Goal: Task Accomplishment & Management: Use online tool/utility

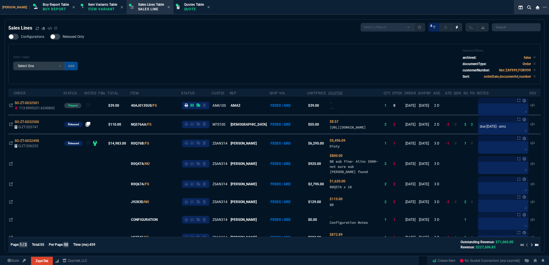
select select "1: BROV"
select select
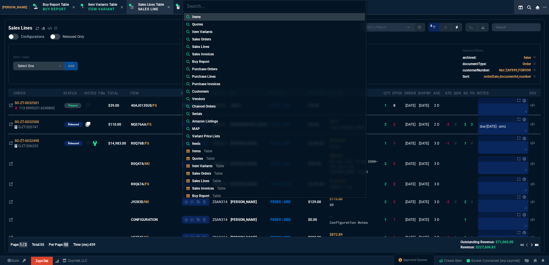
type input "Quotes: Q-ZT-206230"
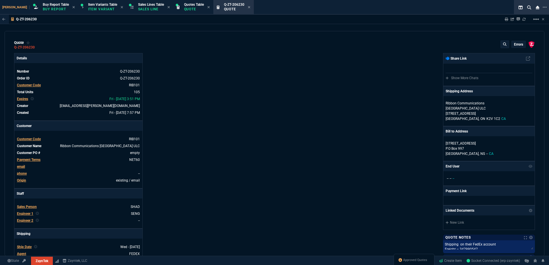
type input "35"
type input "695"
type input "15"
type input "134"
type input "73"
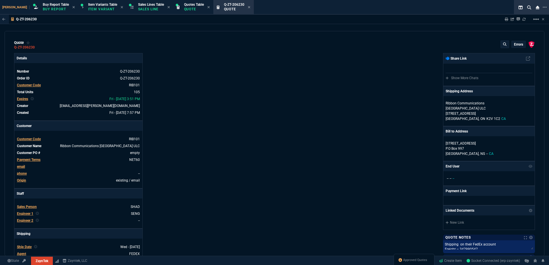
type input "41"
type input "96"
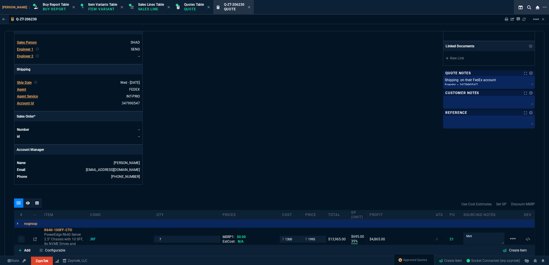
scroll to position [144, 0]
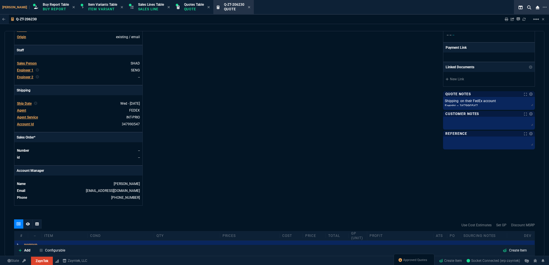
drag, startPoint x: 524, startPoint y: 21, endPoint x: 326, endPoint y: 137, distance: 228.6
click at [524, 21] on icon at bounding box center [523, 19] width 3 height 3
click at [304, 153] on div "ZaynTek, LLC [STREET_ADDRESS] Share Link Show More Chats Shipping Address Ribbo…" at bounding box center [404, 58] width 260 height 296
type input "35"
type input "695"
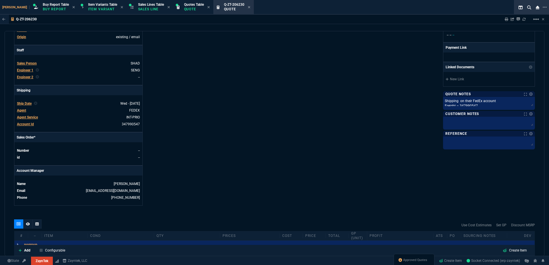
type input "15"
type input "134"
type input "73"
type input "41"
type input "96"
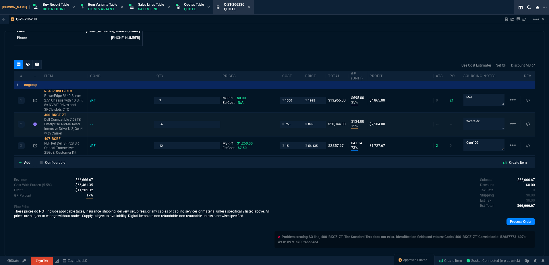
scroll to position [311, 0]
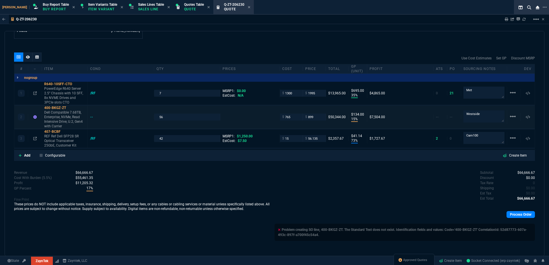
click at [89, 117] on div "--" at bounding box center [121, 117] width 66 height 5
click at [90, 117] on div "--" at bounding box center [121, 117] width 66 height 5
click at [91, 117] on div "--" at bounding box center [94, 117] width 8 height 5
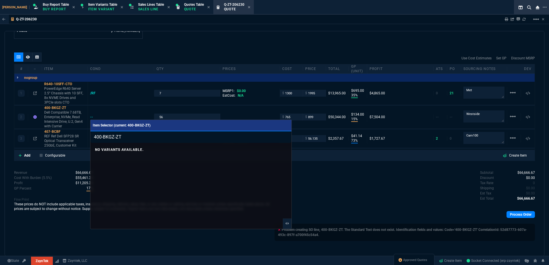
click at [59, 190] on div at bounding box center [274, 132] width 549 height 265
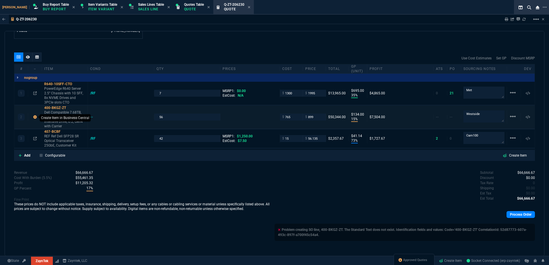
click at [33, 117] on icon at bounding box center [34, 116] width 3 height 3
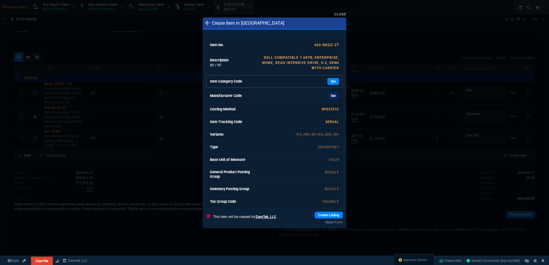
click at [301, 83] on div "Set" at bounding box center [296, 81] width 86 height 7
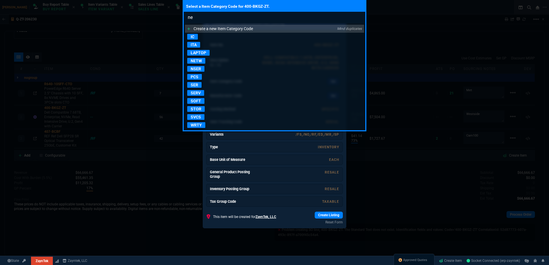
type input "net"
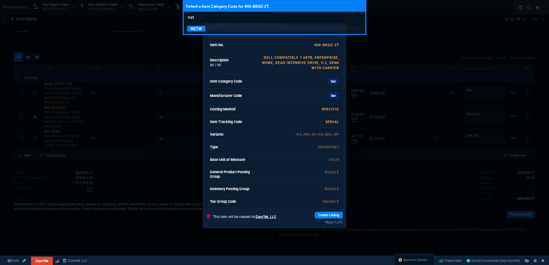
click at [205, 30] on p "NETW" at bounding box center [196, 29] width 18 height 6
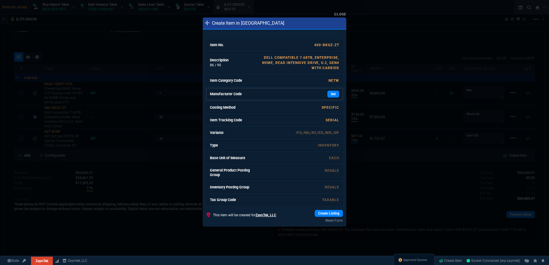
click at [309, 91] on div "Set" at bounding box center [296, 94] width 86 height 7
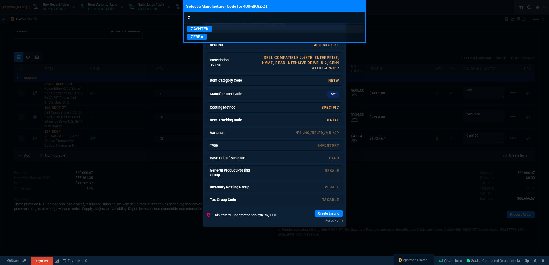
type input "z"
click at [242, 31] on link "ZAYNTEK" at bounding box center [274, 29] width 179 height 8
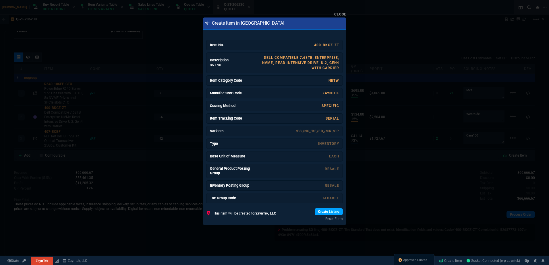
click at [328, 214] on link "Create Listing" at bounding box center [329, 211] width 28 height 7
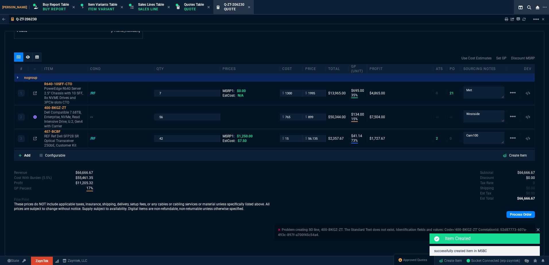
scroll to position [305, 0]
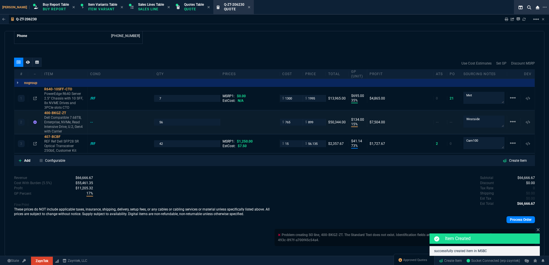
click at [90, 123] on div "--" at bounding box center [121, 122] width 66 height 5
click at [93, 122] on div "--" at bounding box center [94, 122] width 8 height 5
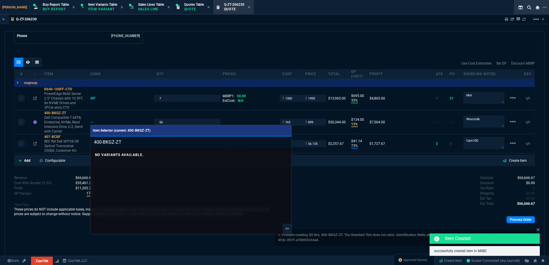
click at [160, 100] on div at bounding box center [274, 132] width 549 height 265
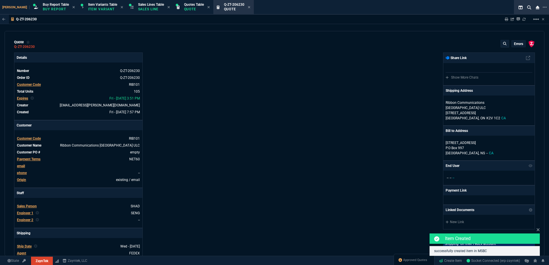
scroll to position [0, 0]
click at [517, 43] on p "errors" at bounding box center [518, 44] width 9 height 5
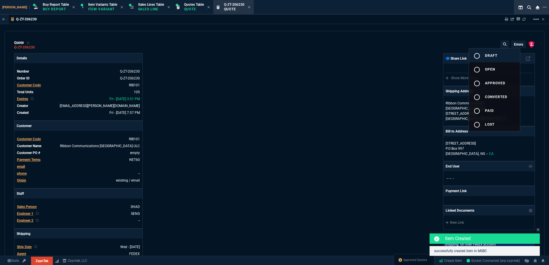
click at [499, 51] on button "radio_button_unchecked draft" at bounding box center [494, 56] width 51 height 14
click at [364, 63] on div at bounding box center [274, 132] width 549 height 265
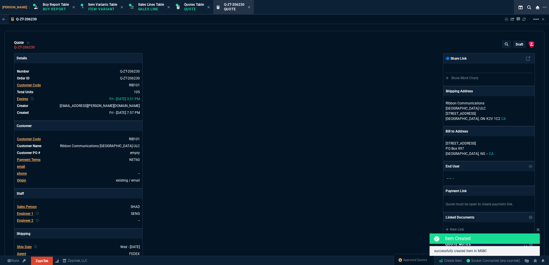
type input "35"
type input "695"
type input "15"
type input "134"
type input "73"
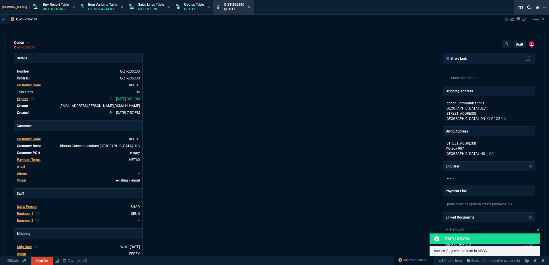
type input "41"
type input "96"
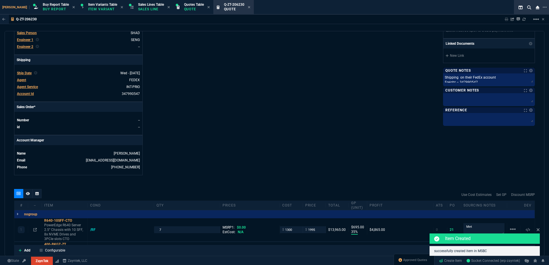
scroll to position [287, 0]
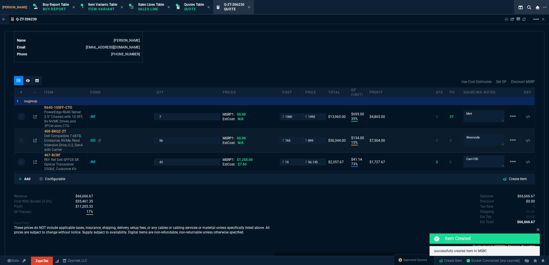
click at [94, 140] on div "/ED" at bounding box center [95, 140] width 11 height 5
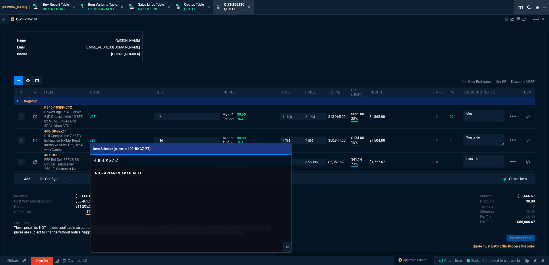
click at [119, 133] on div at bounding box center [274, 132] width 549 height 265
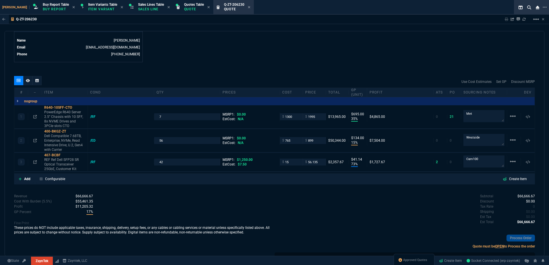
click at [224, 63] on div "quote Q-ZT-206230 draft ZaynTek, LLC [STREET_ADDRESS] Details Number Q-ZT-20623…" at bounding box center [275, 143] width 540 height 225
click at [93, 143] on div "2 400-BKGZ-ZT Dell Compatible 7.68TB, Enterprise, NVMe, Read Intensive Drive, U…" at bounding box center [274, 140] width 520 height 23
click at [93, 143] on div "/ED" at bounding box center [95, 140] width 11 height 5
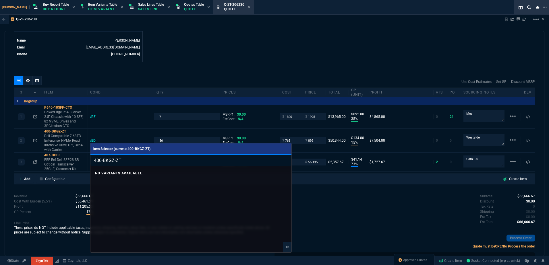
click at [251, 59] on div at bounding box center [274, 132] width 549 height 265
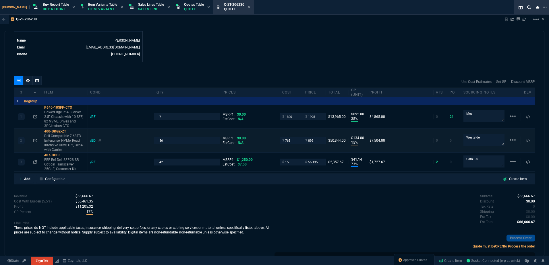
click at [91, 141] on div "/ED" at bounding box center [95, 140] width 11 height 5
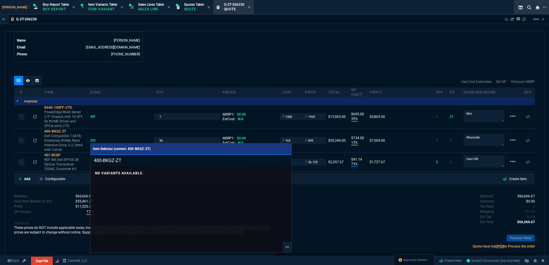
click at [152, 55] on div at bounding box center [274, 132] width 549 height 265
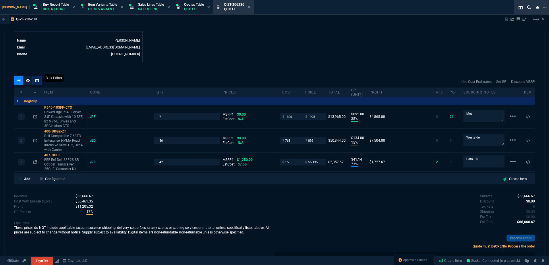
click at [39, 82] on div at bounding box center [36, 80] width 9 height 9
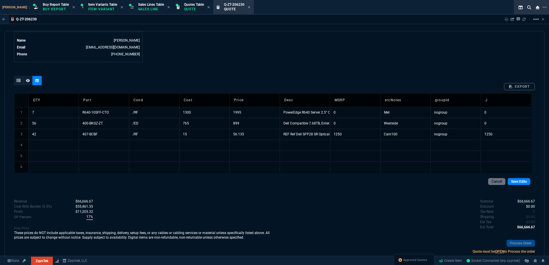
click at [148, 125] on td "/ED" at bounding box center [154, 123] width 50 height 11
click at [519, 182] on link "Save Edits" at bounding box center [518, 181] width 23 height 7
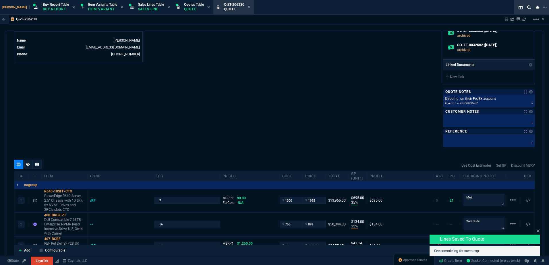
type input "35"
type input "695"
type input "15"
type input "134"
type input "73"
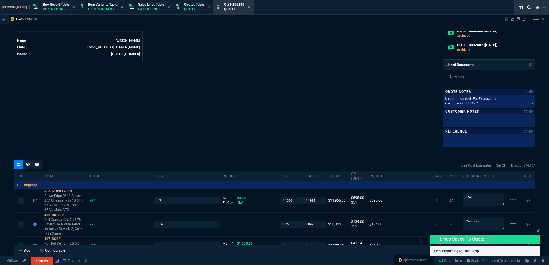
type input "41"
type input "96"
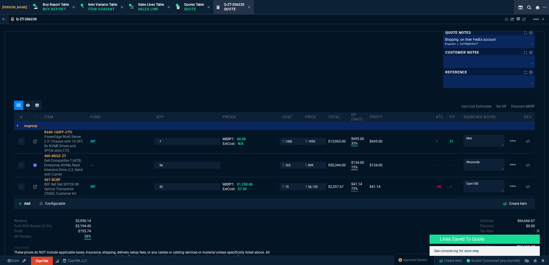
scroll to position [400, 0]
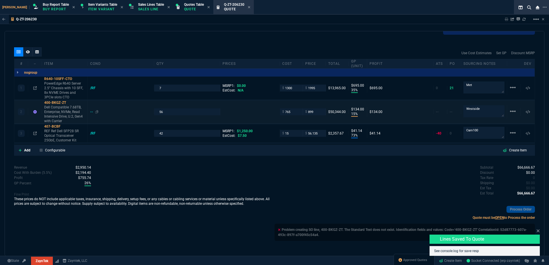
click at [92, 111] on div "--" at bounding box center [94, 112] width 8 height 5
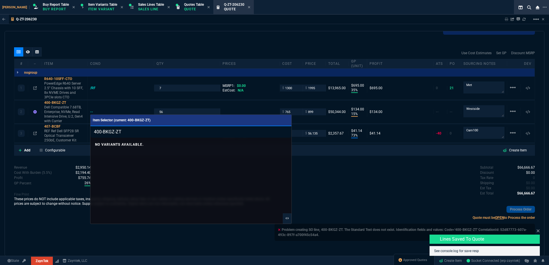
drag, startPoint x: 131, startPoint y: 131, endPoint x: 93, endPoint y: 130, distance: 38.2
click at [89, 131] on div "Item Selector (current: 400-BKGZ-ZT) 400-BKGZ-ZT No variants available." at bounding box center [274, 132] width 549 height 265
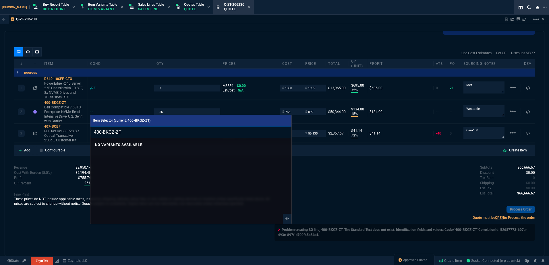
scroll to position [394, 0]
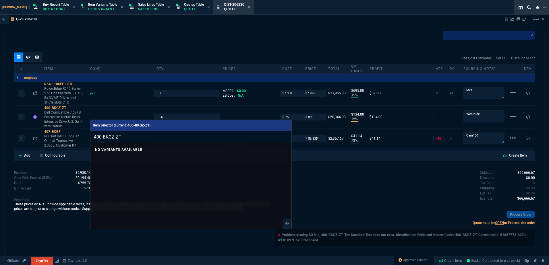
click at [387, 31] on div at bounding box center [274, 132] width 549 height 265
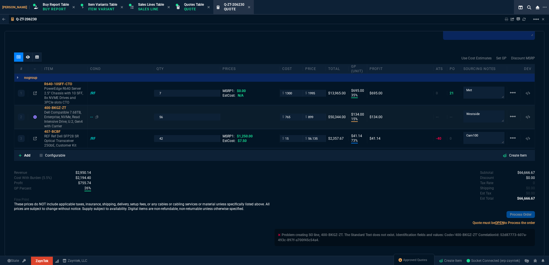
click at [93, 116] on div "--" at bounding box center [94, 117] width 8 height 5
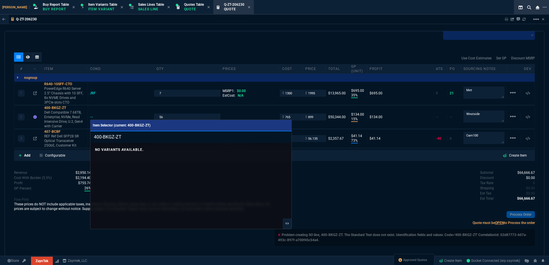
click at [121, 72] on div at bounding box center [274, 132] width 549 height 265
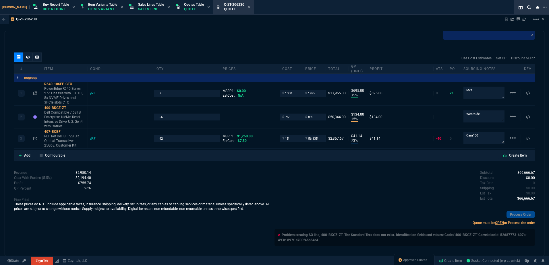
click at [526, 19] on div "Sharing Q-ZT-206230 Link Dev Link Share on Teams linear_scale" at bounding box center [521, 19] width 47 height 9
click at [524, 19] on icon at bounding box center [523, 19] width 3 height 3
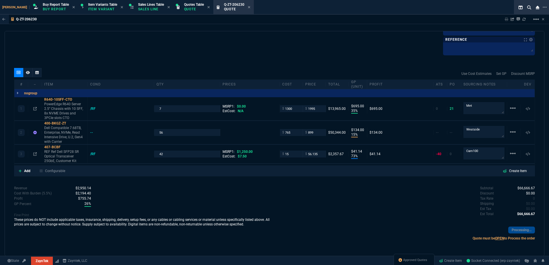
scroll to position [379, 0]
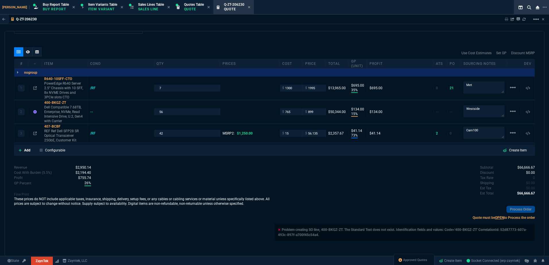
type input "35"
type input "695"
type input "15"
type input "134"
type input "73"
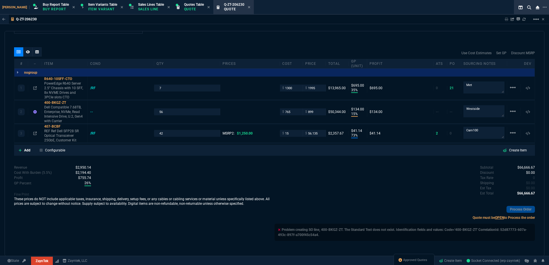
type input "41"
type input "96"
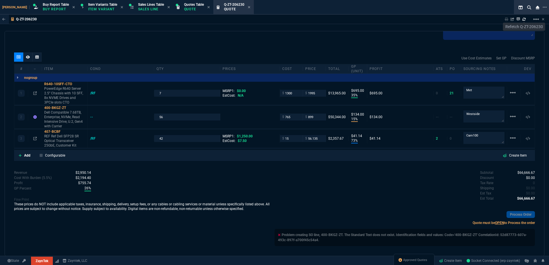
click at [522, 20] on icon at bounding box center [523, 19] width 3 height 3
type input "35"
type input "695"
type input "15"
type input "134"
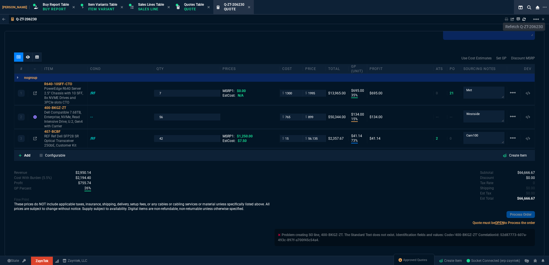
type input "73"
type input "41"
type input "96"
click at [144, 197] on div "Revenue $2,950.14 Cost $2,080.00 Cost With Burden (5.5%) $2,194.40 Profit $755.…" at bounding box center [144, 210] width 260 height 80
click at [91, 117] on div "--" at bounding box center [94, 117] width 8 height 5
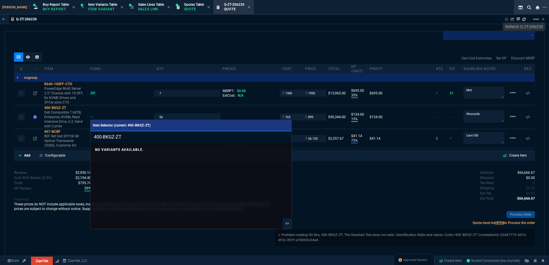
click at [144, 52] on div at bounding box center [274, 132] width 549 height 265
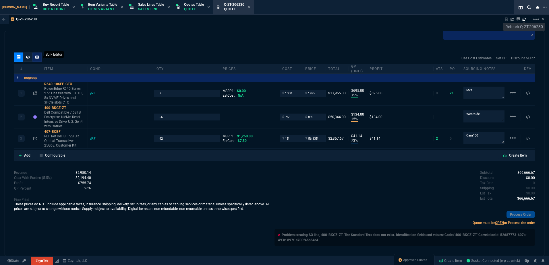
click at [38, 59] on icon at bounding box center [36, 56] width 3 height 3
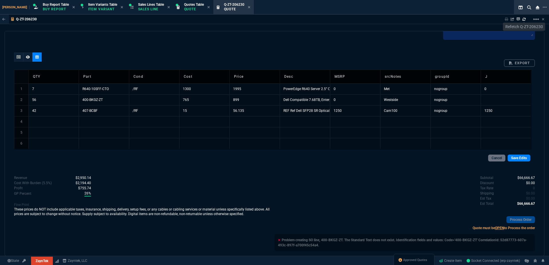
click at [137, 100] on td at bounding box center [154, 99] width 50 height 11
type input "N"
type input "/NO"
click at [513, 160] on link "Save Edits" at bounding box center [518, 158] width 23 height 7
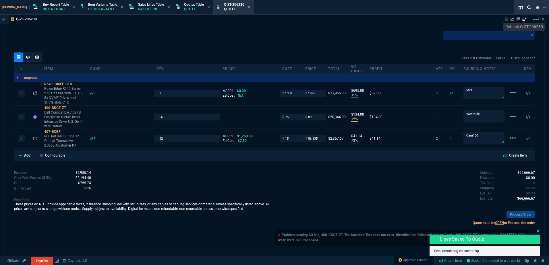
type input "35"
type input "695"
type input "15"
type input "134"
type input "73"
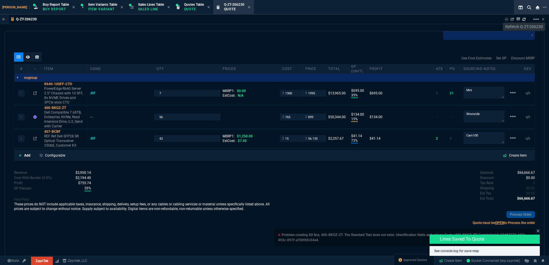
type input "41"
type input "96"
click at [523, 20] on icon at bounding box center [523, 19] width 3 height 3
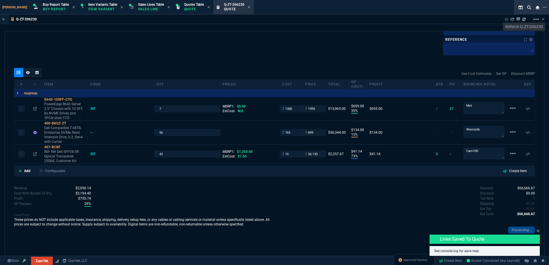
click at [277, 49] on nx-fornida-erp-document "Q-ZT-206230 Sharing Q-ZT-206230 Link Dev Link Share on Teams linear_scale quote…" at bounding box center [274, 149] width 549 height 269
type input "35"
type input "695"
type input "15"
type input "134"
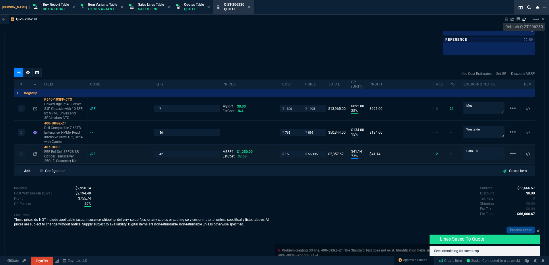
type input "73"
type input "41"
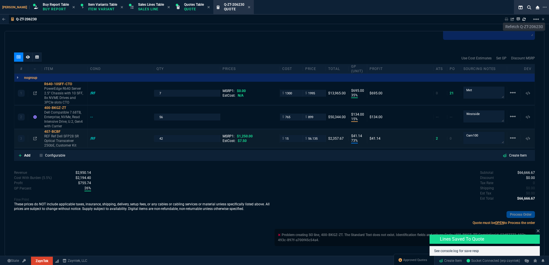
type input "96"
click at [92, 114] on div "2 400-BKGZ-ZT Dell Compatible 7.68TB, Enterprise, NVMe, Read Intensive Drive, U…" at bounding box center [274, 117] width 520 height 23
click at [92, 115] on div "2 400-BKGZ-ZT Dell Compatible 7.68TB, Enterprise, NVMe, Read Intensive Drive, U…" at bounding box center [274, 117] width 520 height 23
click at [92, 117] on div "--" at bounding box center [94, 117] width 8 height 5
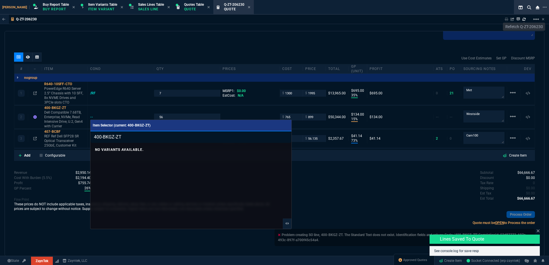
click at [356, 174] on div at bounding box center [274, 132] width 549 height 265
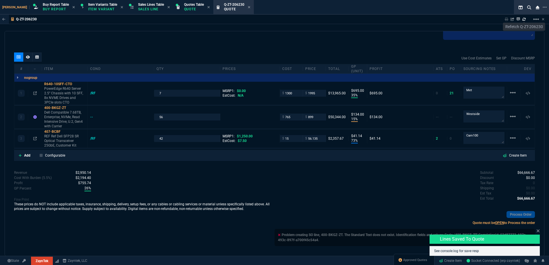
click at [168, 42] on div "quote Q-ZT-206230 draft ZaynTek, LLC [STREET_ADDRESS] Details Number Q-ZT-20623…" at bounding box center [275, 143] width 540 height 225
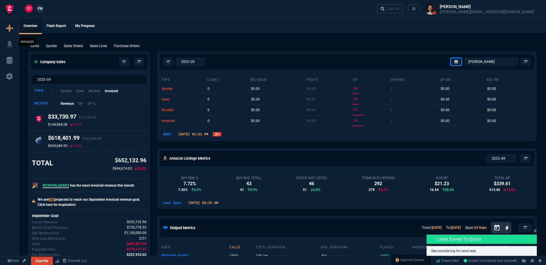
click at [12, 46] on icon at bounding box center [9, 44] width 9 height 7
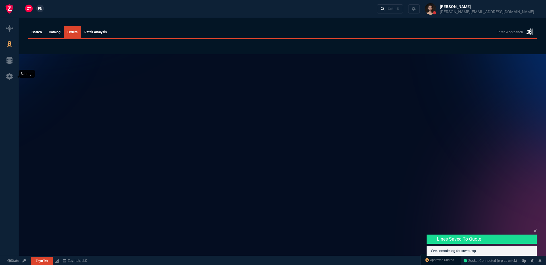
click at [10, 78] on icon at bounding box center [9, 76] width 7 height 7
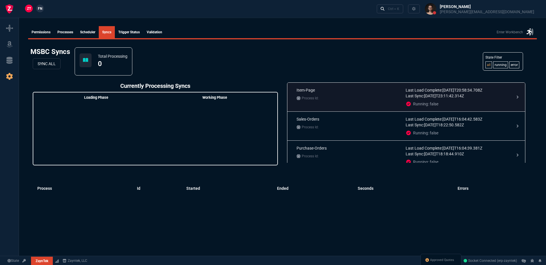
click at [407, 96] on p "Last Sync: [DATE]T23:11:42.314Z" at bounding box center [458, 96] width 104 height 6
click at [516, 98] on icon at bounding box center [518, 97] width 6 height 6
click at [515, 98] on icon at bounding box center [518, 97] width 6 height 6
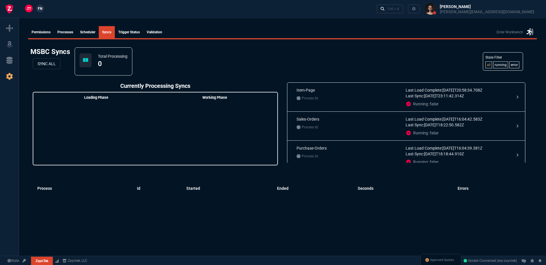
click at [134, 32] on link "Trigger Status" at bounding box center [129, 32] width 28 height 12
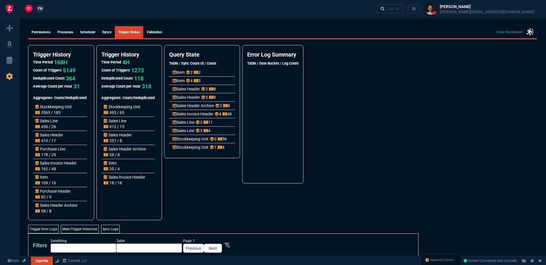
click at [113, 34] on link "syncs" at bounding box center [107, 32] width 16 height 12
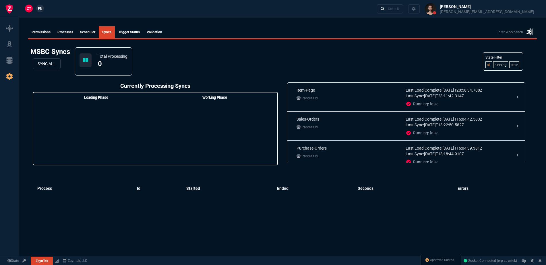
click at [94, 33] on link "Scheduler" at bounding box center [88, 32] width 22 height 12
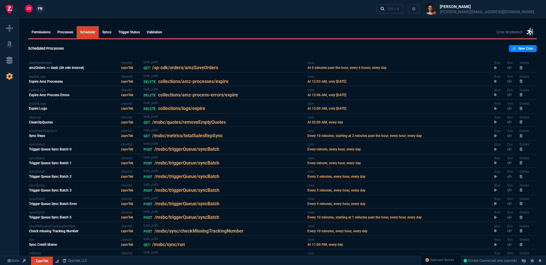
click at [170, 30] on span "Permissions Processes Scheduler syncs Trigger Status Validation Enter Workbench" at bounding box center [282, 32] width 509 height 12
click at [162, 32] on link "Validation" at bounding box center [154, 32] width 22 height 12
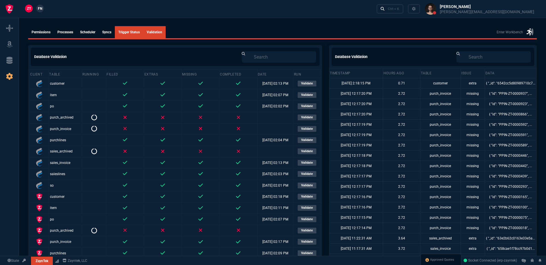
click at [104, 30] on link "syncs" at bounding box center [107, 32] width 16 height 12
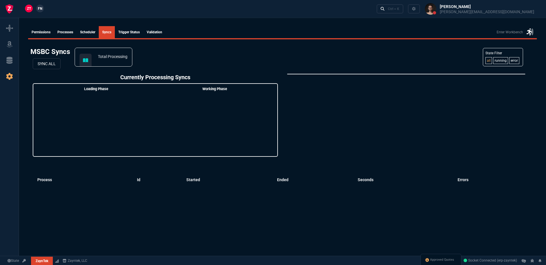
click at [115, 31] on link "syncs" at bounding box center [107, 32] width 16 height 12
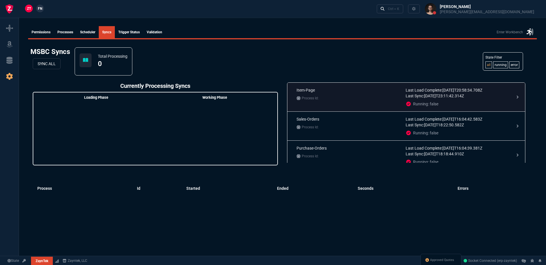
click at [433, 102] on p "Running: false" at bounding box center [458, 104] width 104 height 6
click at [336, 102] on div "Item-Page Process Id:" at bounding box center [349, 97] width 104 height 20
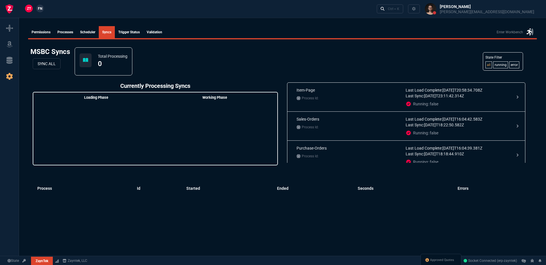
click at [75, 30] on link "Processes" at bounding box center [65, 32] width 23 height 12
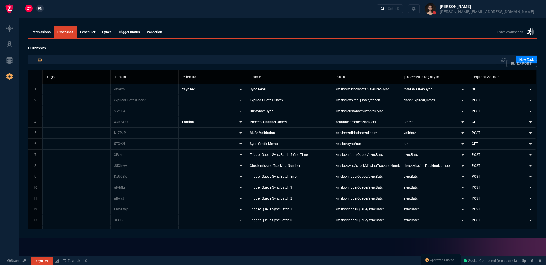
click at [95, 33] on link "Scheduler" at bounding box center [88, 32] width 22 height 12
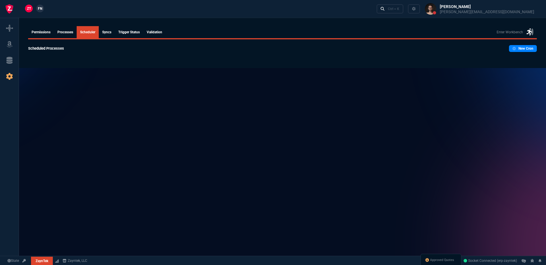
click at [113, 33] on link "syncs" at bounding box center [107, 32] width 16 height 12
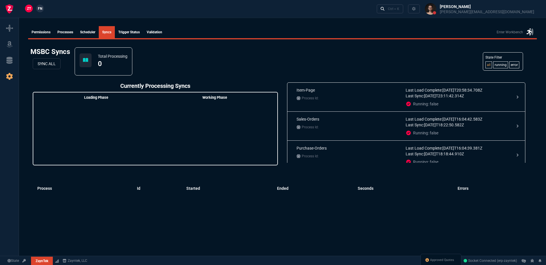
click at [131, 34] on link "Trigger Status" at bounding box center [129, 32] width 28 height 12
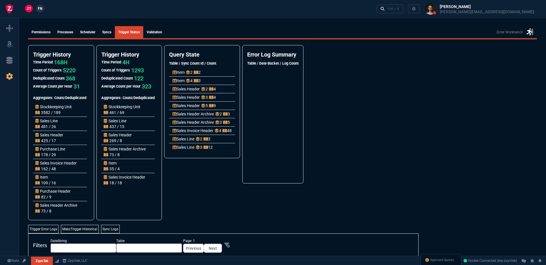
click at [99, 34] on link "Scheduler" at bounding box center [88, 32] width 22 height 12
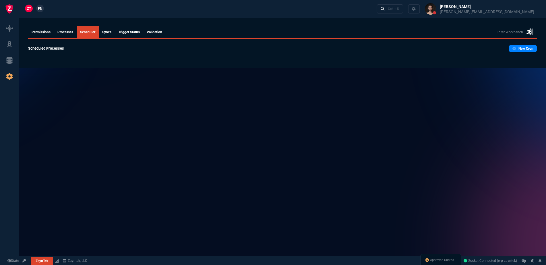
click at [102, 34] on link "syncs" at bounding box center [107, 32] width 16 height 12
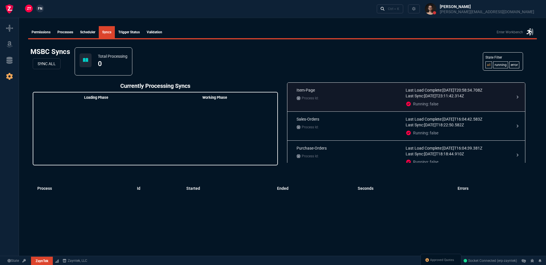
click at [515, 98] on icon at bounding box center [518, 97] width 6 height 6
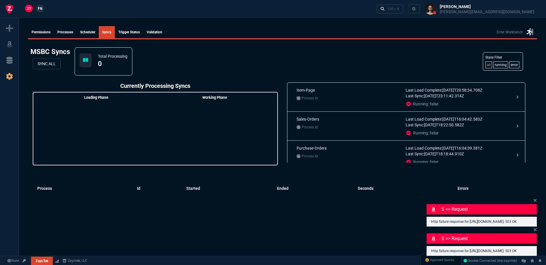
drag, startPoint x: 365, startPoint y: 51, endPoint x: 303, endPoint y: 48, distance: 61.8
click at [365, 51] on div "MSBC Syncs SYNC ALL Total Processing 0 State Filter all running error" at bounding box center [282, 61] width 509 height 33
click at [131, 29] on link "Trigger Status" at bounding box center [129, 32] width 28 height 12
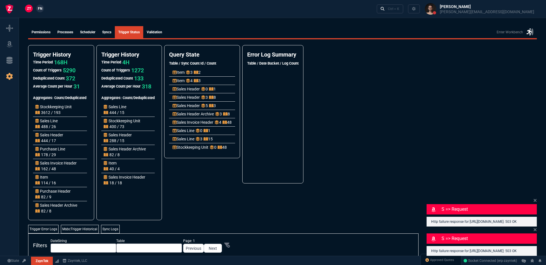
click at [70, 29] on link "Processes" at bounding box center [65, 32] width 23 height 12
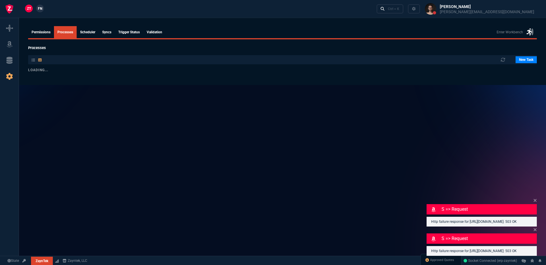
click at [125, 30] on link "Trigger Status" at bounding box center [129, 32] width 28 height 12
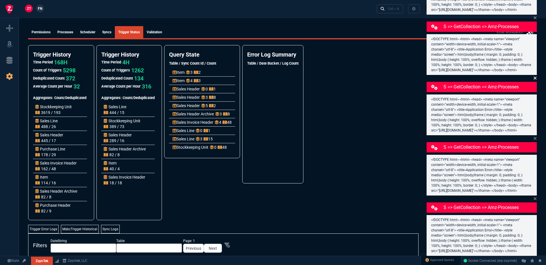
click at [536, 76] on icon at bounding box center [534, 78] width 3 height 5
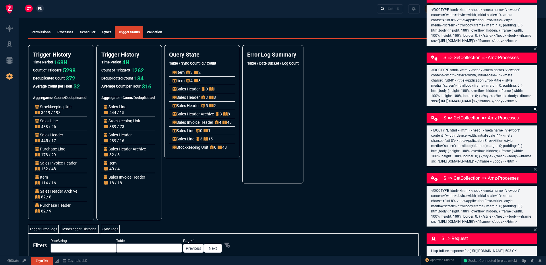
click at [536, 107] on icon at bounding box center [534, 109] width 3 height 5
click at [536, 106] on fa-icon at bounding box center [534, 108] width 3 height 5
drag, startPoint x: 392, startPoint y: 85, endPoint x: 394, endPoint y: 84, distance: 3.0
click at [393, 84] on div "Trigger History Time Period 168H Count of Triggers 5298 Deduplicated Count 372 …" at bounding box center [282, 132] width 509 height 175
drag, startPoint x: 260, startPoint y: 8, endPoint x: 21, endPoint y: 19, distance: 238.8
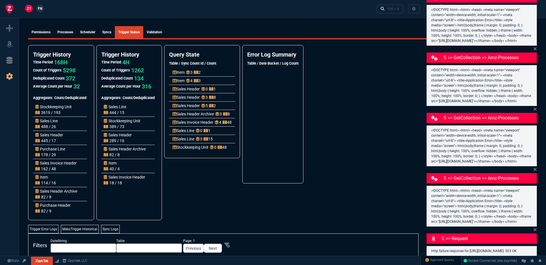
click at [257, 8] on div "ZT FN Ctrl + K" at bounding box center [273, 9] width 546 height 18
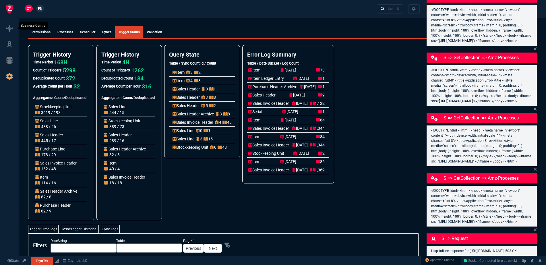
click at [11, 24] on link at bounding box center [9, 28] width 14 height 9
select select "1: BROV"
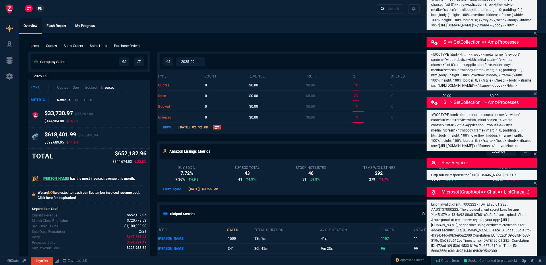
type input "35"
type input "695"
type input "15"
type input "134"
type input "73"
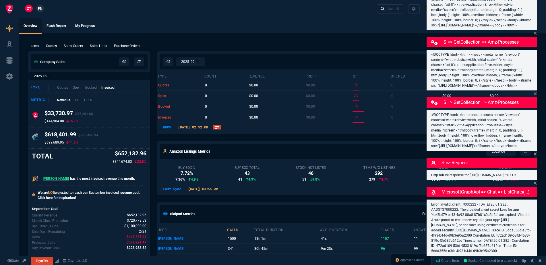
type input "41"
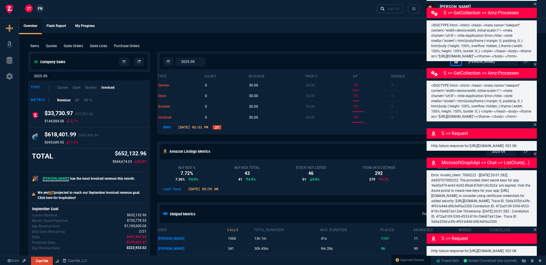
type input "96"
click at [9, 75] on icon at bounding box center [9, 76] width 7 height 7
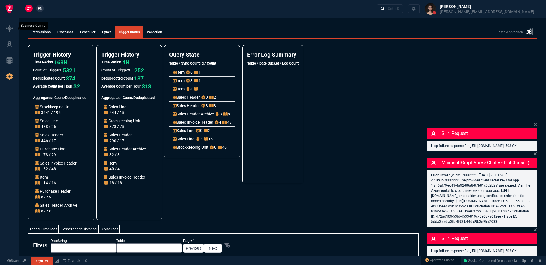
click at [15, 33] on link at bounding box center [9, 28] width 14 height 9
select select "1: BROV"
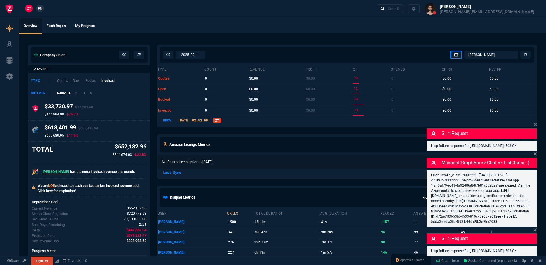
click at [268, 31] on ul "Overview Flash Report My Progress" at bounding box center [282, 25] width 527 height 15
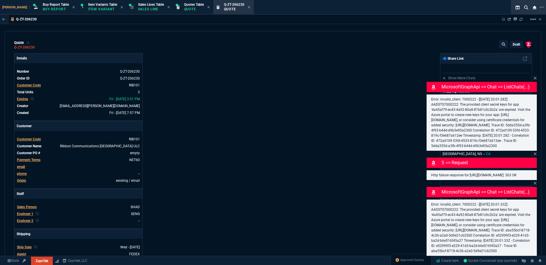
type input "35"
type input "695"
type input "15"
type input "134"
type input "73"
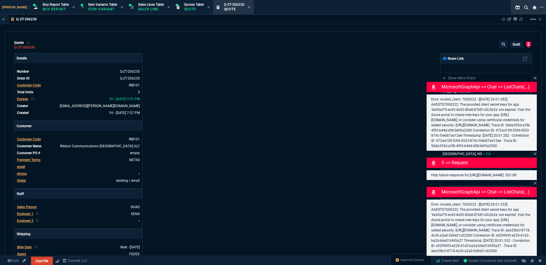
type input "41"
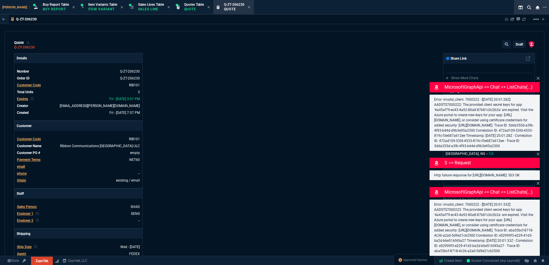
type input "96"
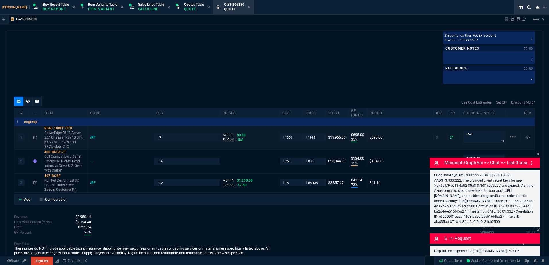
scroll to position [373, 0]
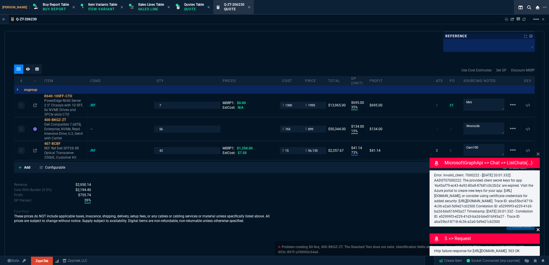
click at [539, 227] on fa-icon at bounding box center [537, 229] width 3 height 5
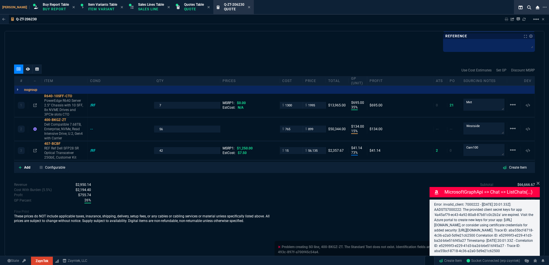
click at [536, 180] on div "MicrosoftGraphApi => chat => listChats(...) Error: invalid_client: 7000222 - [[…" at bounding box center [484, 218] width 110 height 76
click at [538, 182] on icon at bounding box center [537, 183] width 3 height 3
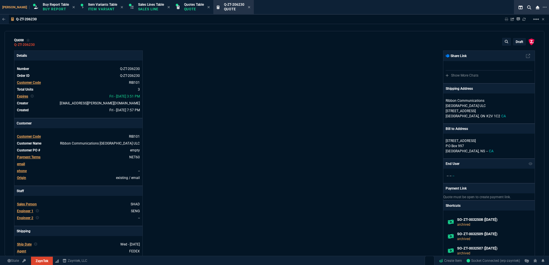
scroll to position [0, 0]
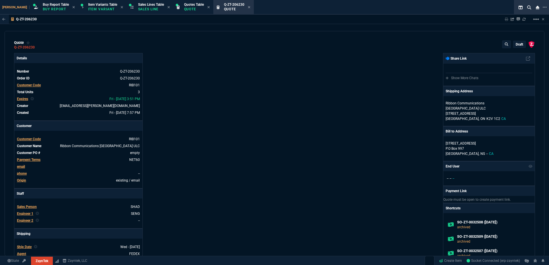
click at [516, 45] on p "draft" at bounding box center [519, 44] width 7 height 5
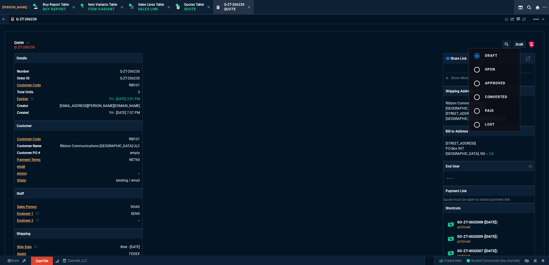
click at [412, 73] on div at bounding box center [274, 132] width 549 height 265
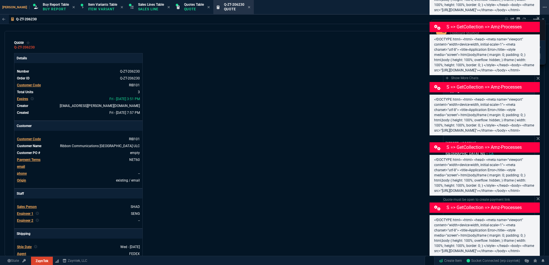
click at [240, 74] on div "Details Number Q-ZT-206230 Order ID Q-ZT-206230 Customer Code RIB101 Total Unit…" at bounding box center [144, 238] width 260 height 371
click at [248, 8] on icon at bounding box center [249, 6] width 3 height 3
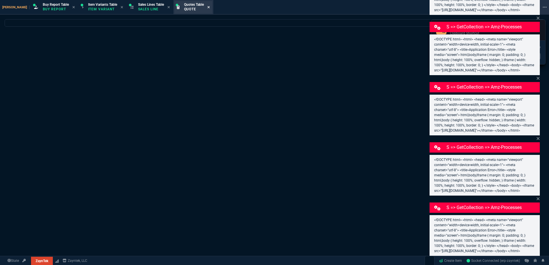
click at [207, 8] on icon at bounding box center [208, 6] width 3 height 3
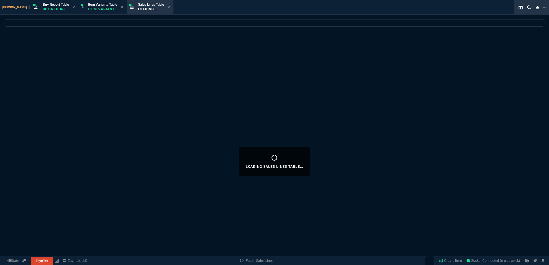
select select
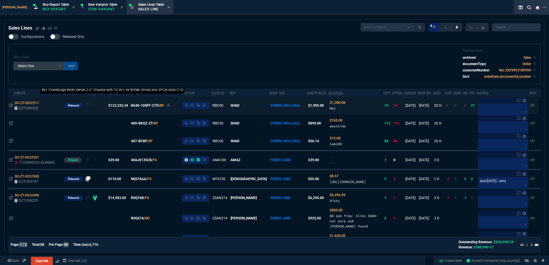
click at [169, 72] on div "Filter Table Select One Add Filter () Age () ATS () Cond (itemVariantCode) Cust…" at bounding box center [274, 64] width 522 height 30
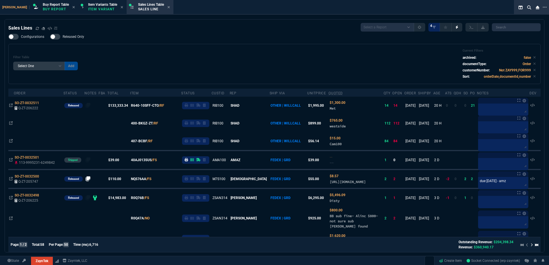
click at [214, 25] on div "Sales Lines Select a Report NEW QUERY SonicWall Sale AMZ (MTD) NEW QUERY INS100…" at bounding box center [274, 27] width 532 height 9
